Goal: Information Seeking & Learning: Understand process/instructions

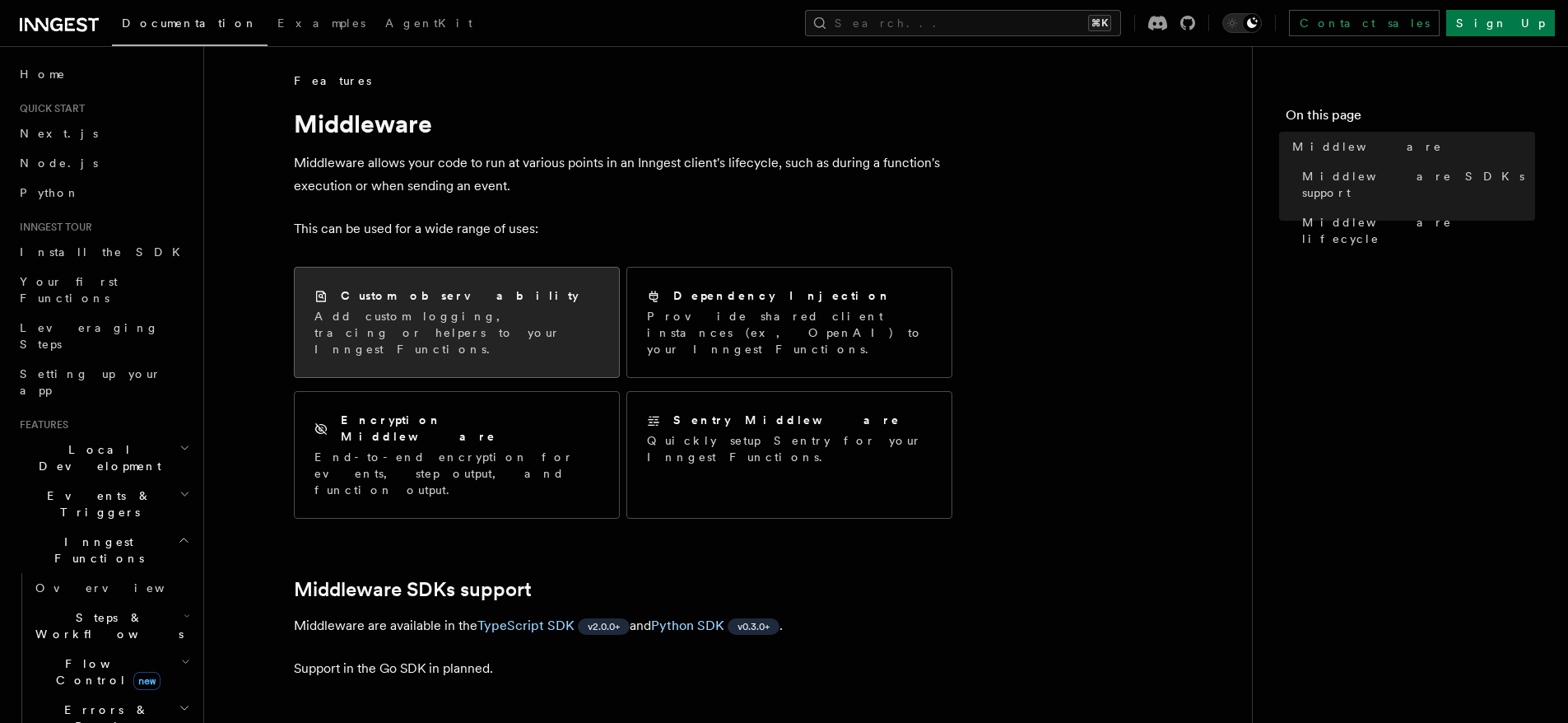
click at [498, 298] on div "Custom observability" at bounding box center [457, 295] width 285 height 17
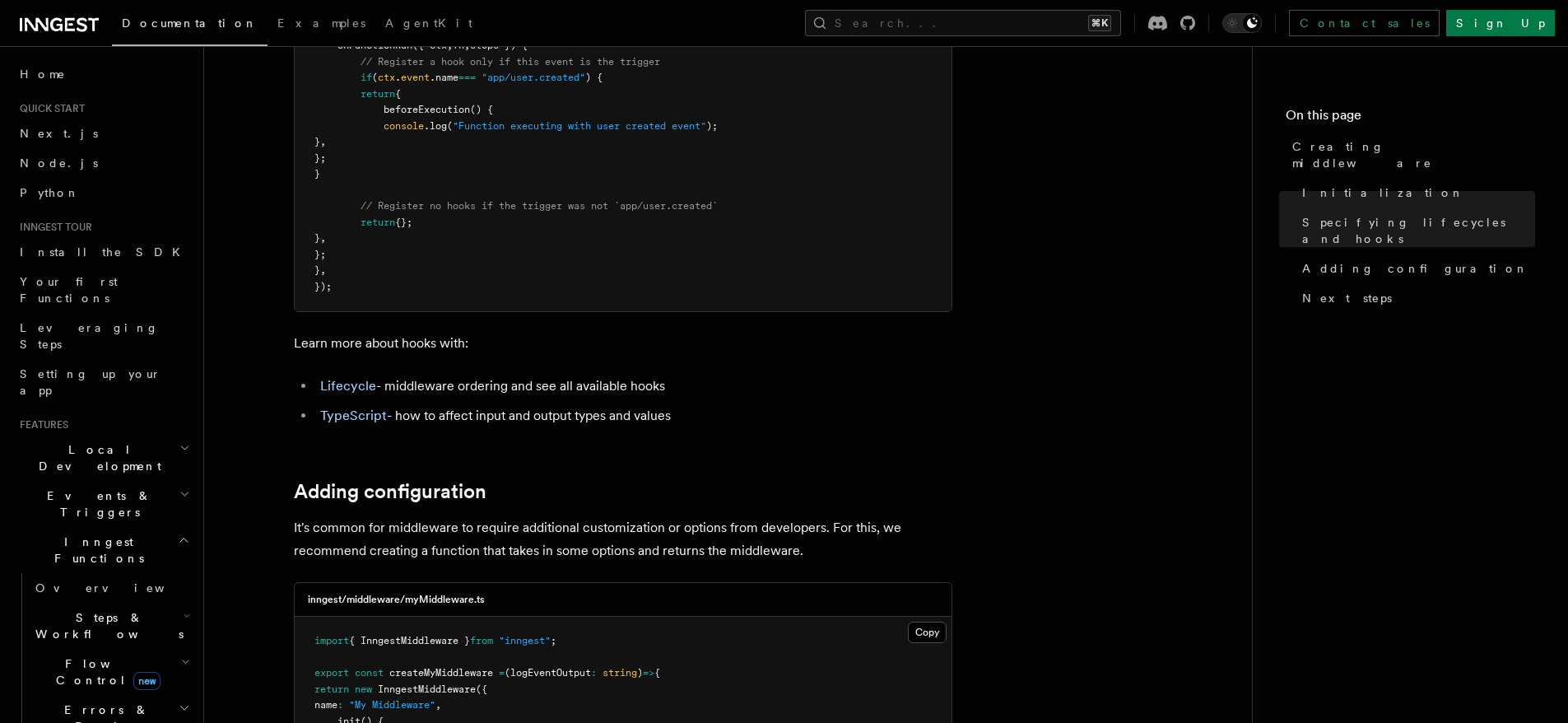
scroll to position [2146, 0]
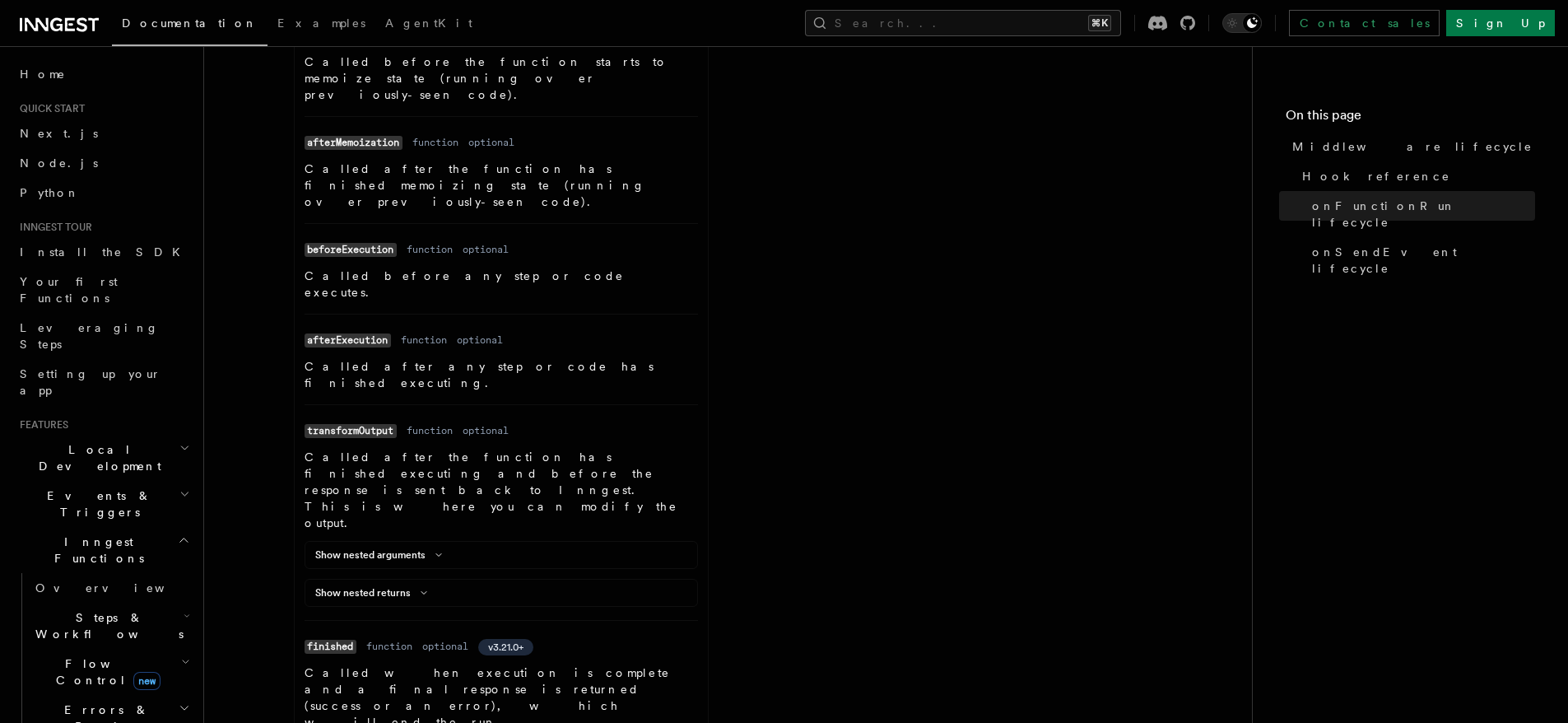
scroll to position [1160, 0]
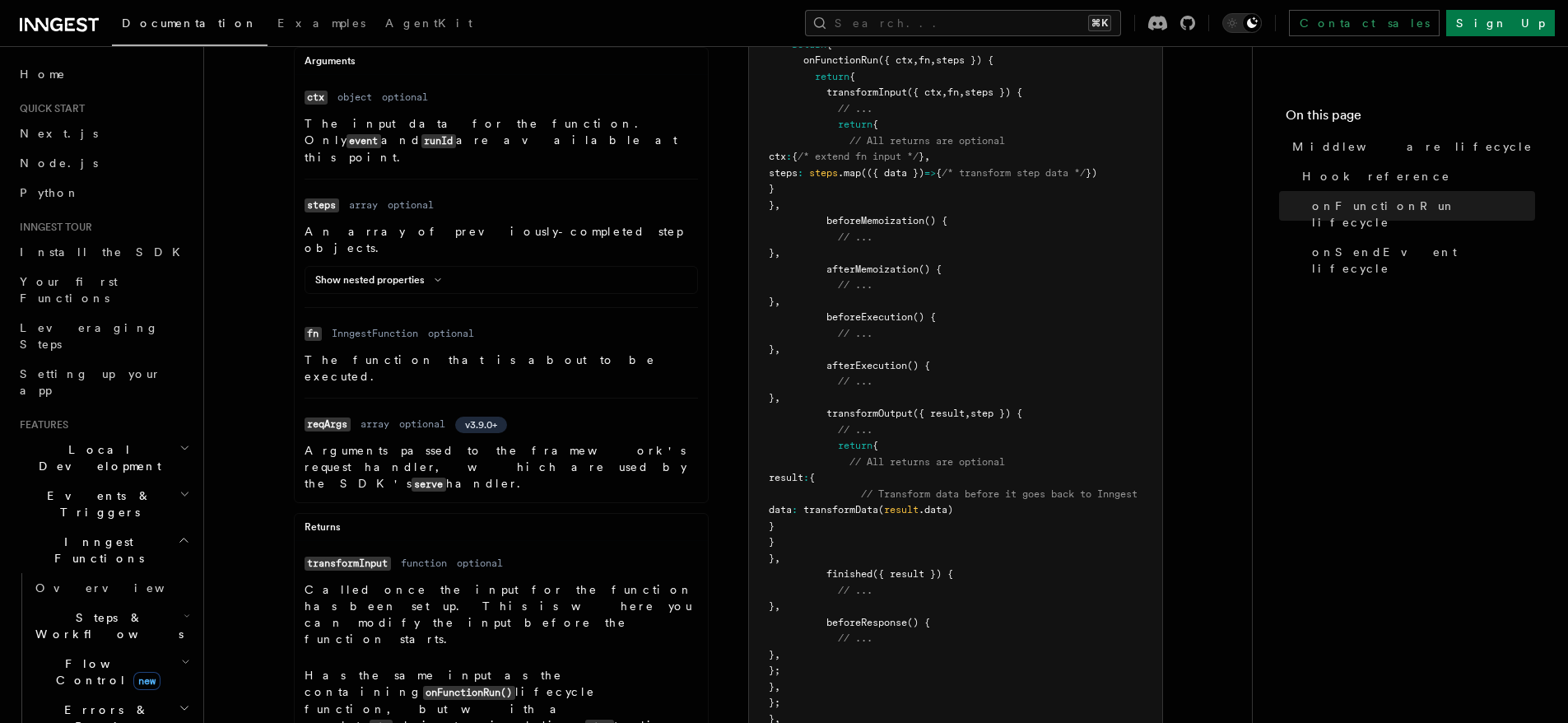
scroll to position [394, 0]
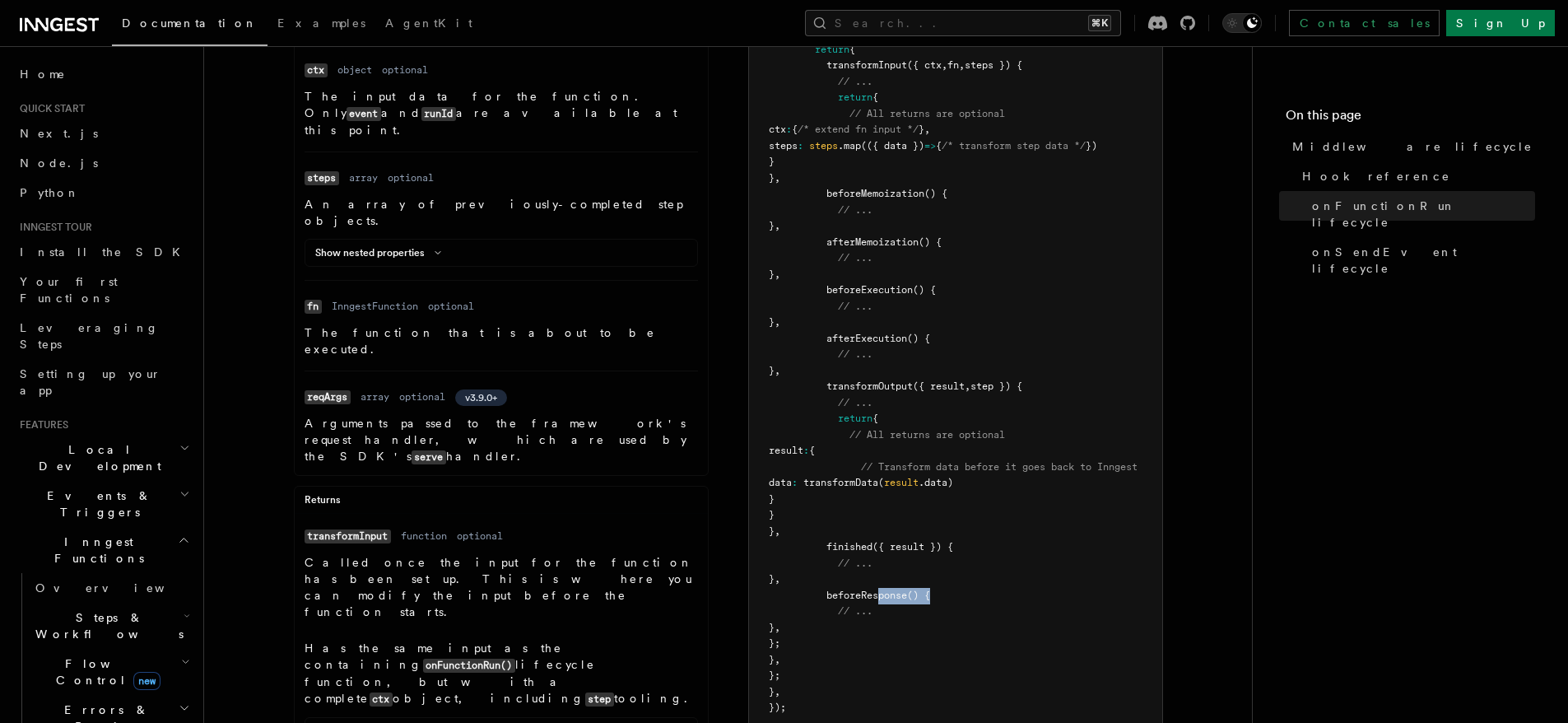
drag, startPoint x: 945, startPoint y: 593, endPoint x: 880, endPoint y: 592, distance: 65.0
click at [880, 592] on pre "const myMiddleware = new InngestMiddleware ({ name : "My Middleware" , init ({ …" at bounding box center [956, 339] width 413 height 788
drag, startPoint x: 848, startPoint y: 629, endPoint x: 826, endPoint y: 598, distance: 38.0
click at [826, 598] on pre "const myMiddleware = new InngestMiddleware ({ name : "My Middleware" , init ({ …" at bounding box center [956, 339] width 413 height 788
copy code "beforeResponse () { // ... } ,"
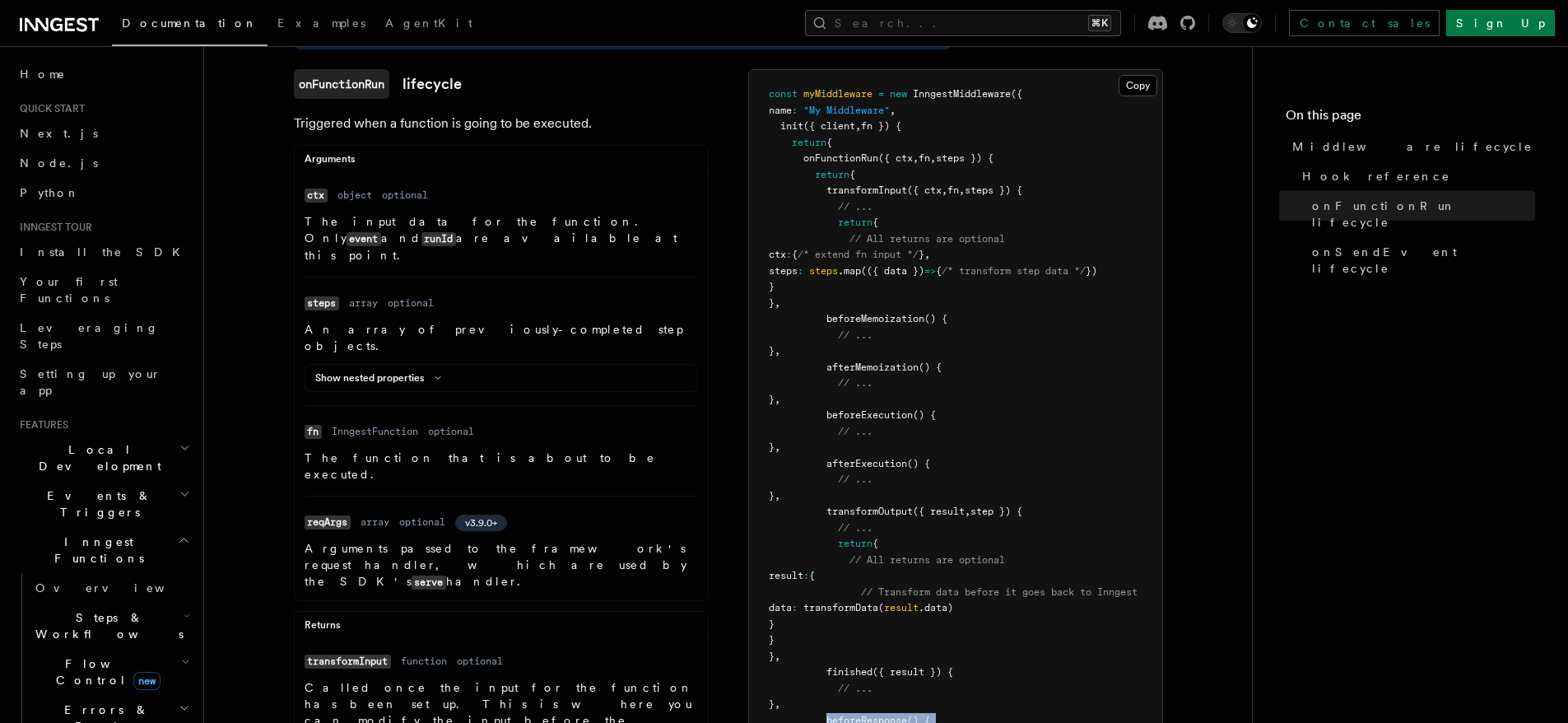
scroll to position [251, 0]
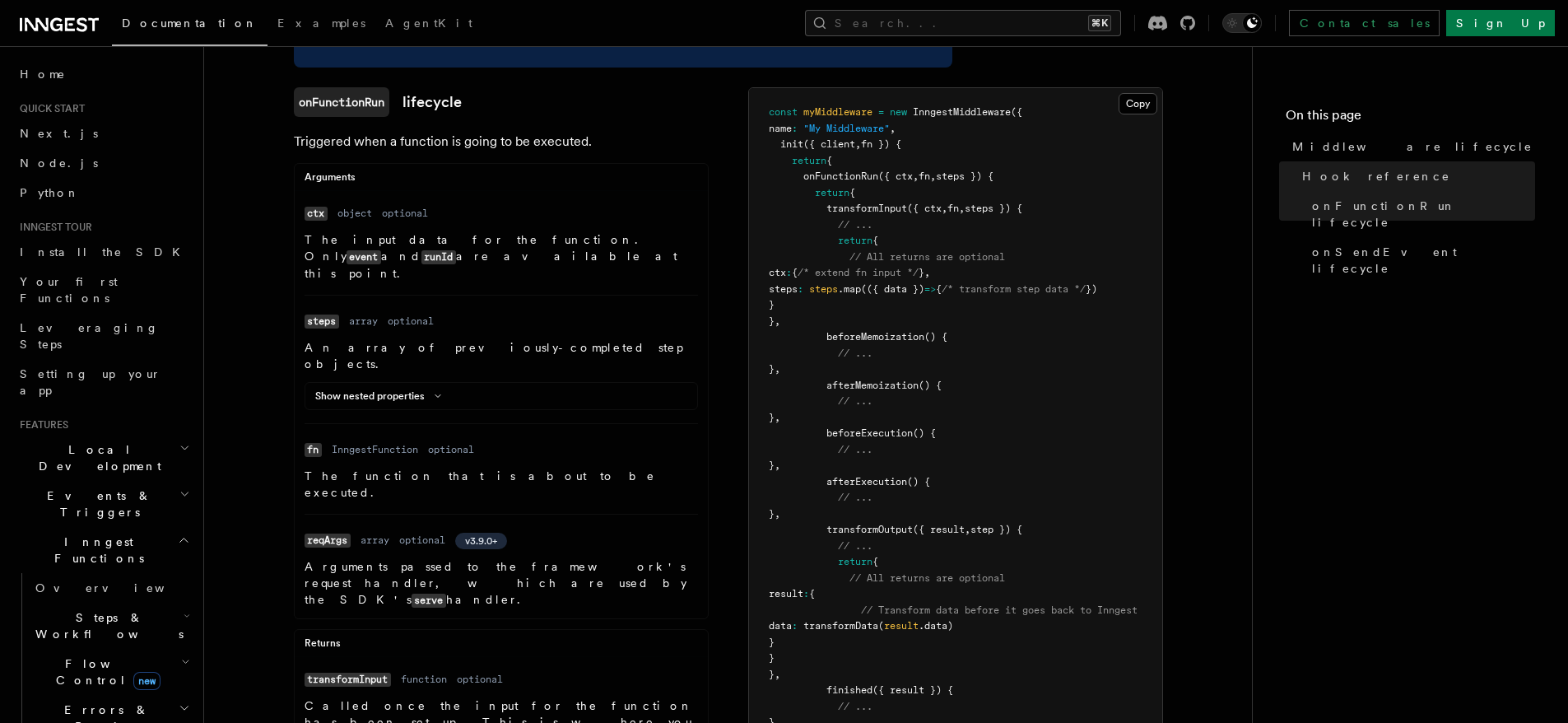
click at [872, 195] on pre "const myMiddleware = new InngestMiddleware ({ name : "My Middleware" , init ({ …" at bounding box center [956, 482] width 413 height 788
click at [1046, 204] on pre "const myMiddleware = new InngestMiddleware ({ name : "My Middleware" , init ({ …" at bounding box center [956, 482] width 413 height 788
drag, startPoint x: 841, startPoint y: 301, endPoint x: 866, endPoint y: 290, distance: 27.3
click at [774, 302] on span "}" at bounding box center [772, 304] width 5 height 12
drag, startPoint x: 916, startPoint y: 243, endPoint x: 898, endPoint y: 255, distance: 21.6
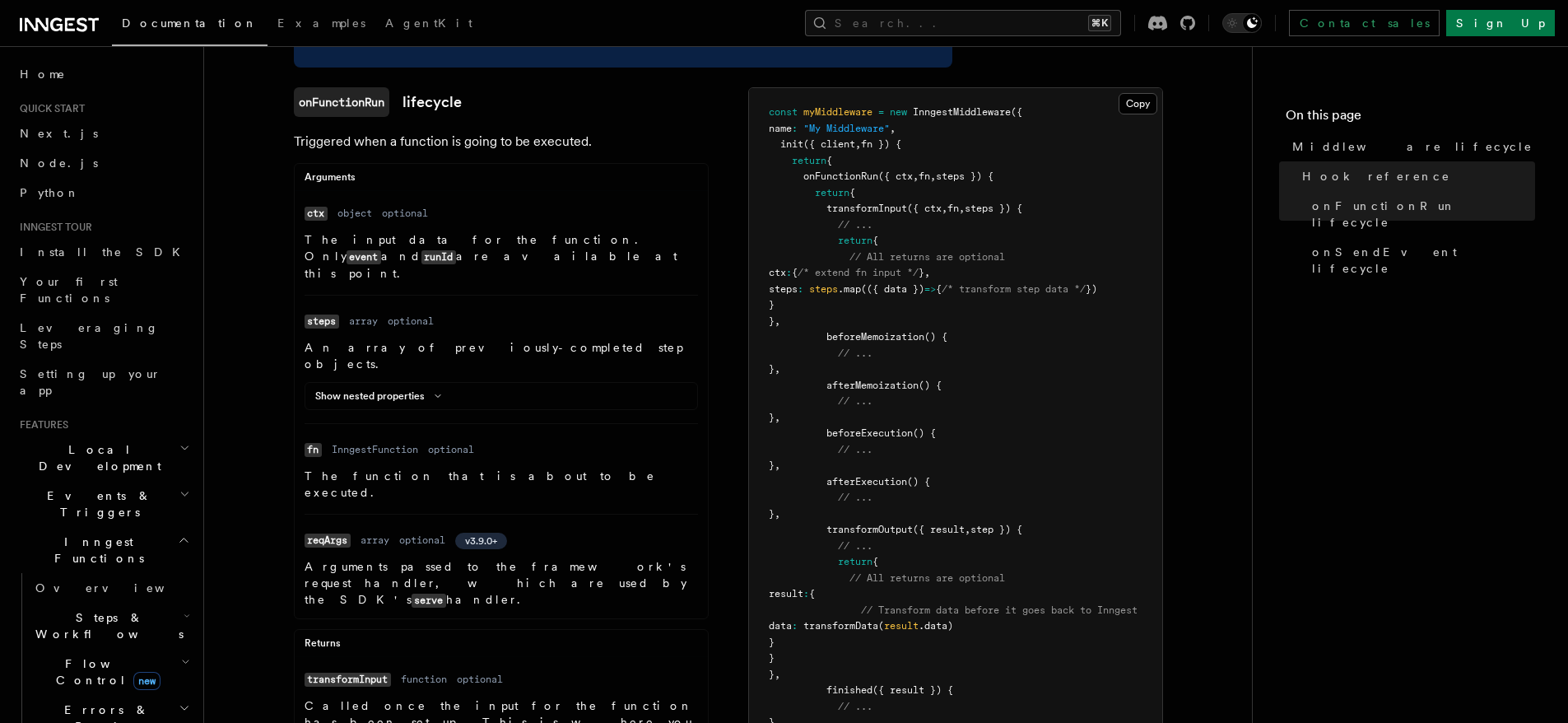
click at [913, 244] on pre "const myMiddleware = new InngestMiddleware ({ name : "My Middleware" , init ({ …" at bounding box center [956, 482] width 413 height 788
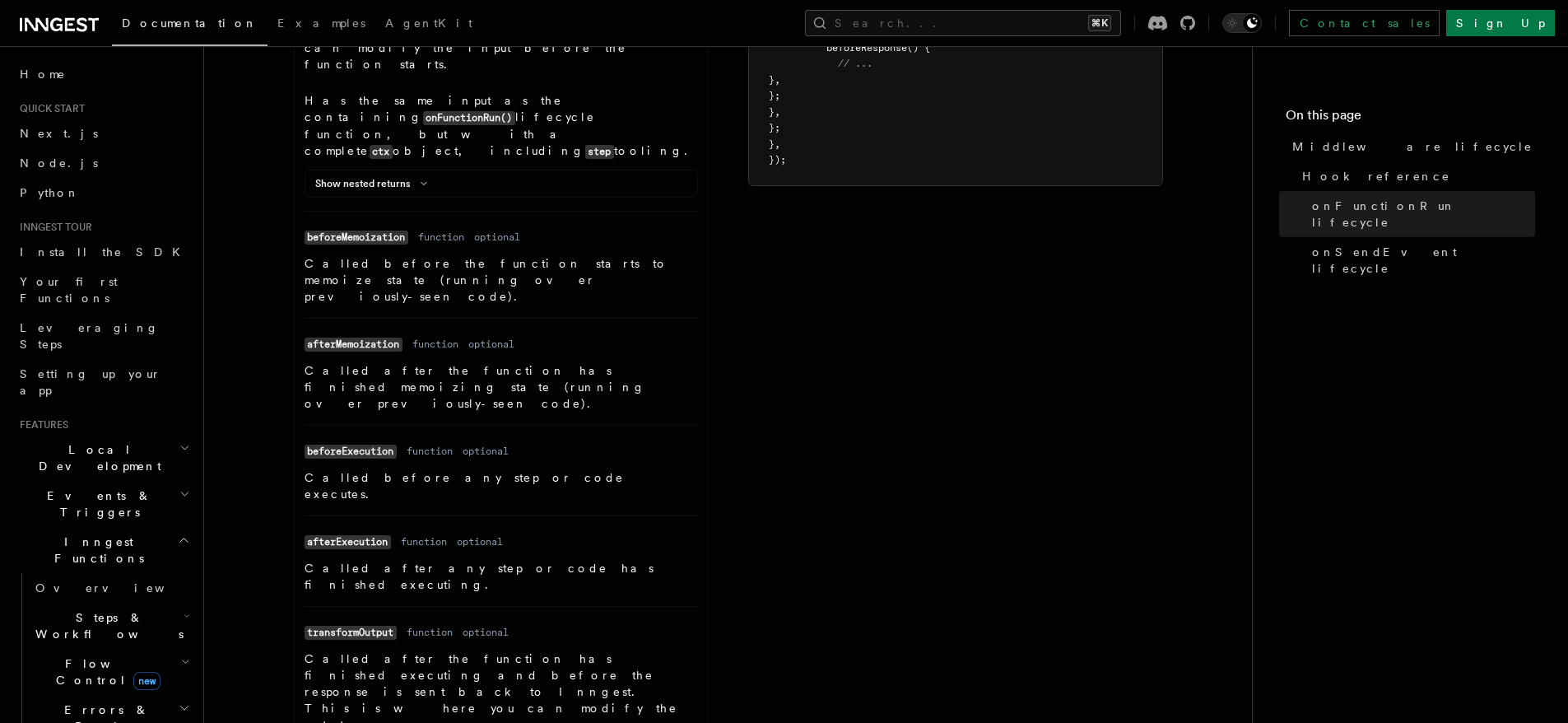
scroll to position [623, 0]
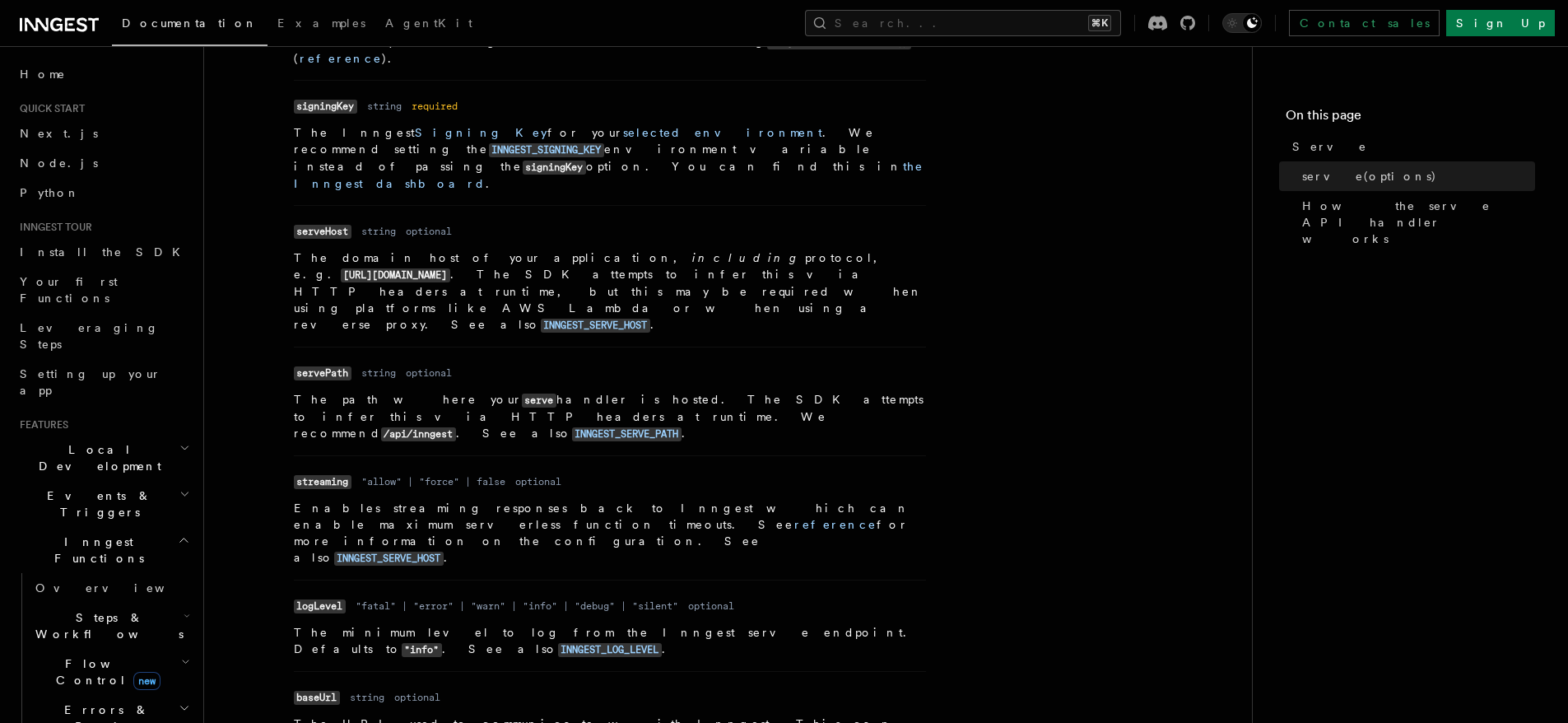
scroll to position [738, 0]
